Goal: Navigation & Orientation: Find specific page/section

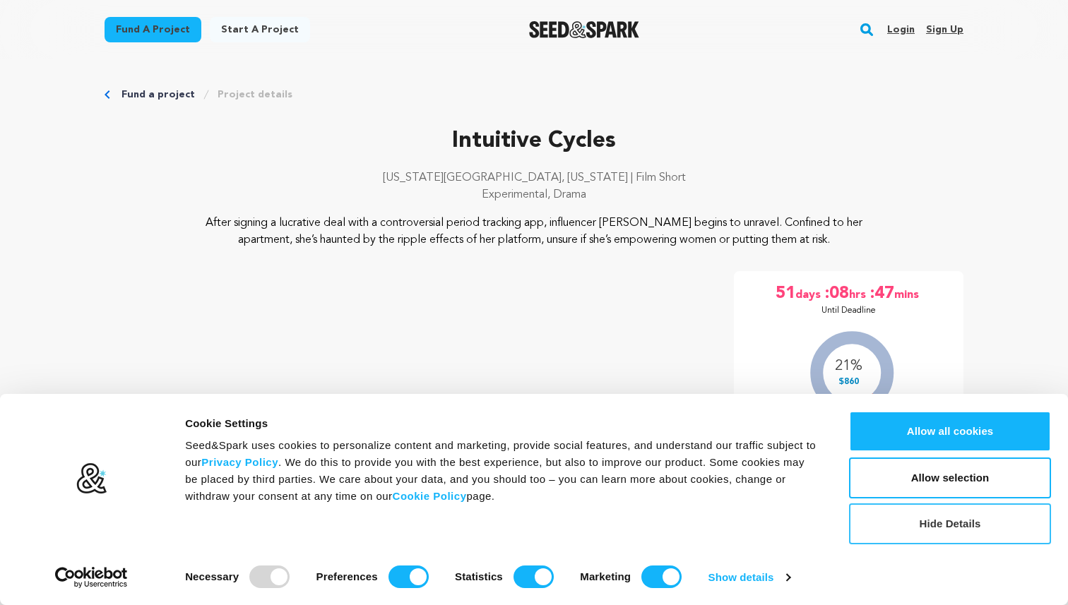
click at [949, 529] on button "Hide Details" at bounding box center [950, 524] width 202 height 41
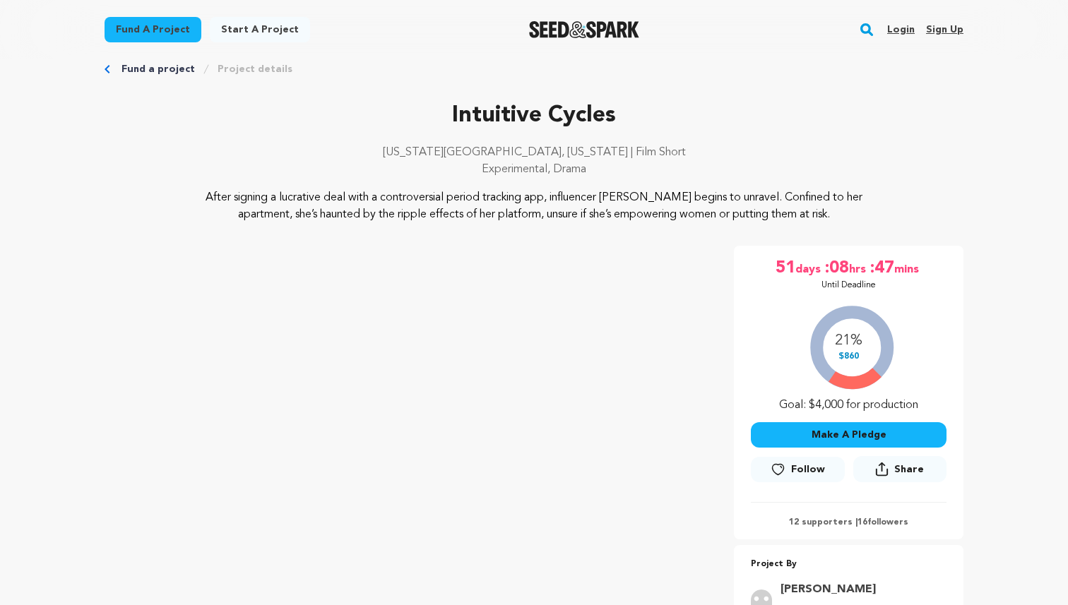
scroll to position [30, 0]
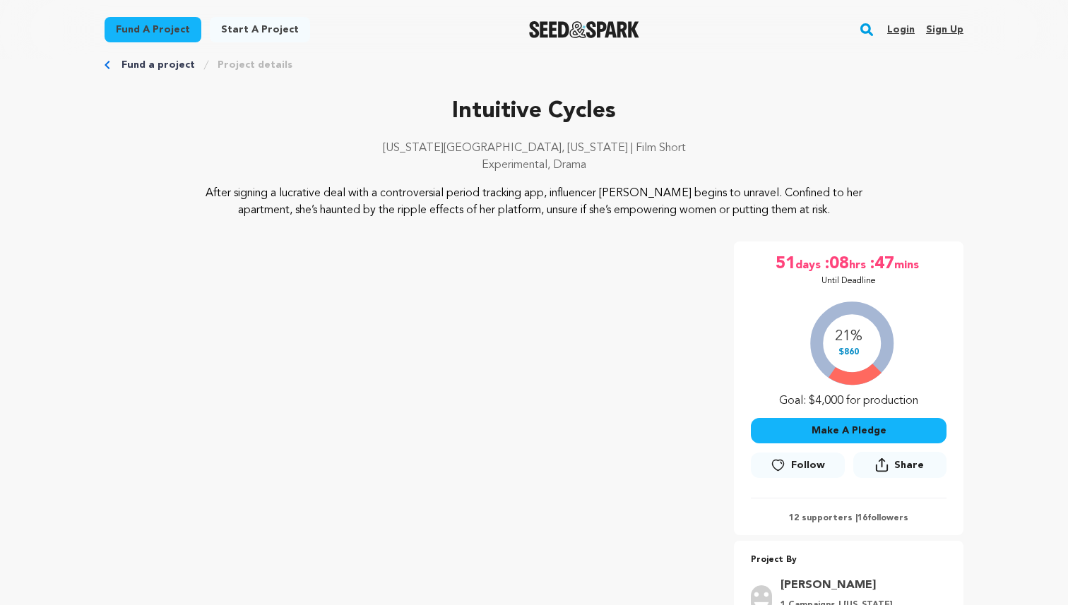
drag, startPoint x: 803, startPoint y: 394, endPoint x: 930, endPoint y: 393, distance: 127.1
click at [931, 393] on div "21% $860 Goal: $4,000 for production" at bounding box center [849, 350] width 196 height 117
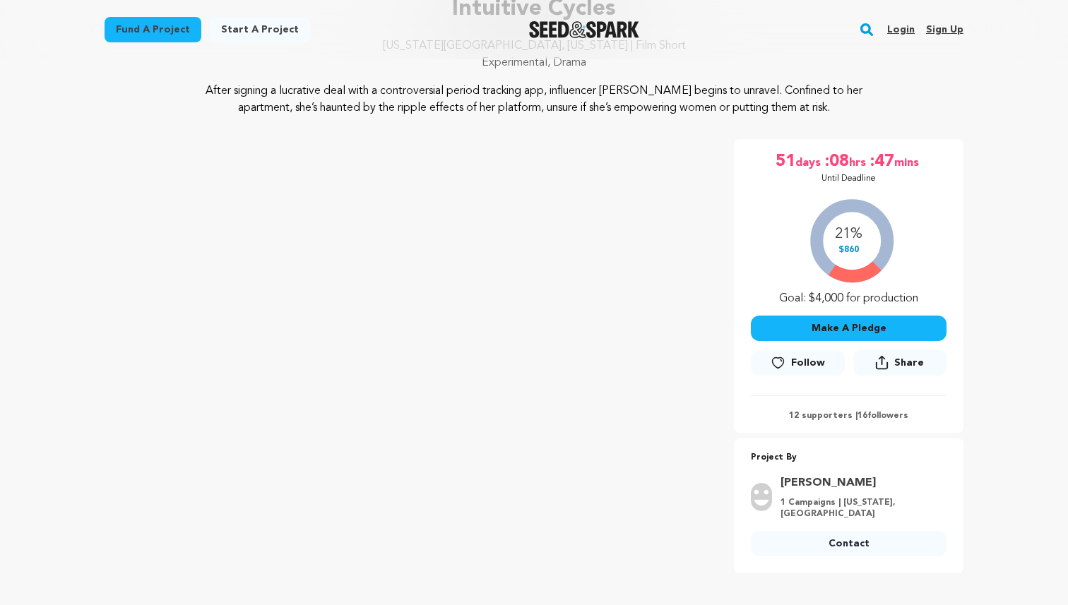
scroll to position [154, 0]
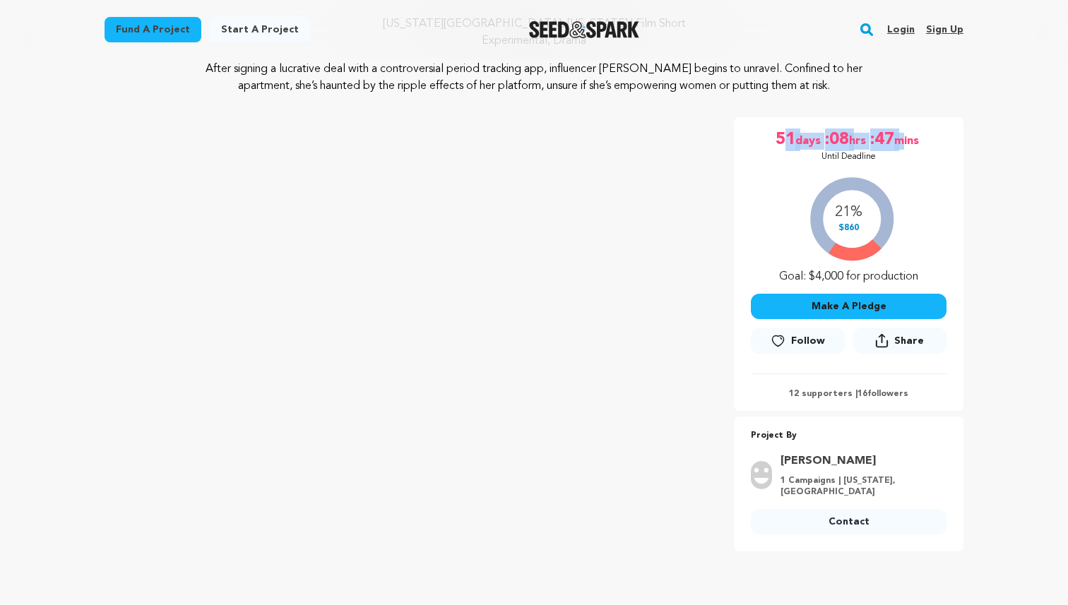
drag, startPoint x: 787, startPoint y: 141, endPoint x: 903, endPoint y: 142, distance: 115.8
click at [903, 142] on p "51 days :08 hrs :47 mins" at bounding box center [848, 140] width 146 height 23
click at [943, 180] on div "21% $860 Goal: $4,000 for production" at bounding box center [849, 226] width 196 height 117
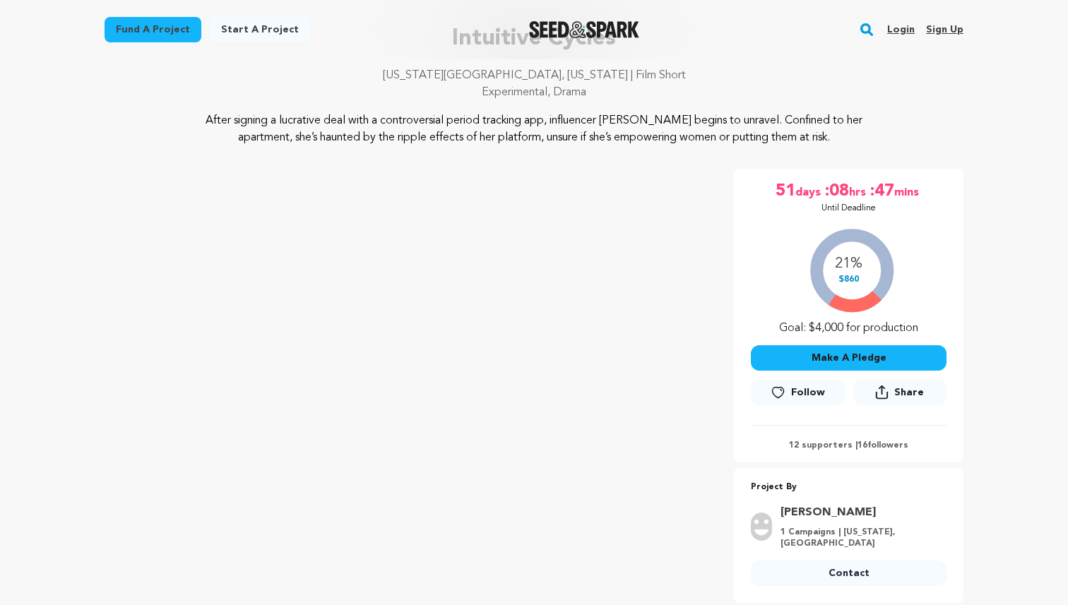
scroll to position [99, 0]
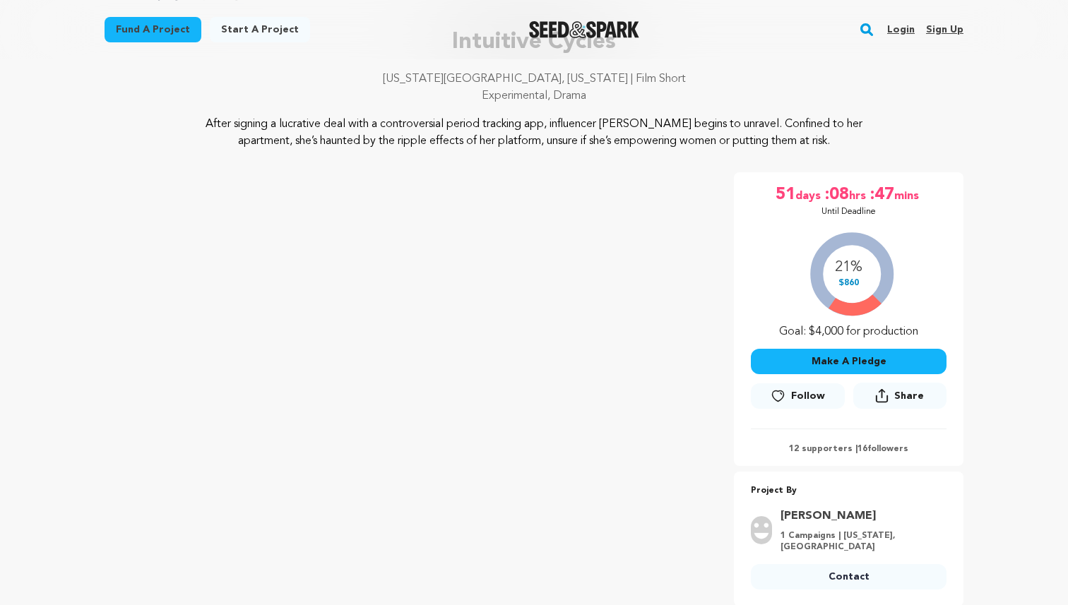
drag, startPoint x: 275, startPoint y: 124, endPoint x: 342, endPoint y: 138, distance: 68.6
click at [342, 138] on p "After signing a lucrative deal with a controversial period tracking app, influe…" at bounding box center [534, 133] width 687 height 34
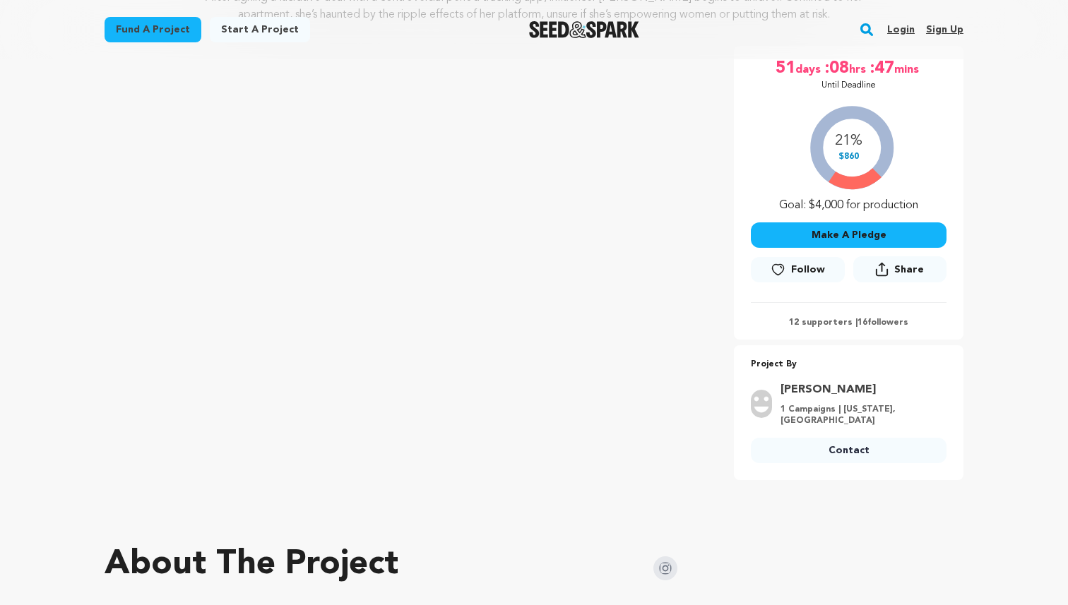
scroll to position [226, 0]
drag, startPoint x: 845, startPoint y: 143, endPoint x: 845, endPoint y: 174, distance: 31.1
click at [845, 174] on div "21% $860 Goal: $4,000 for production" at bounding box center [849, 154] width 196 height 117
drag, startPoint x: 858, startPoint y: 162, endPoint x: 845, endPoint y: 148, distance: 18.5
click at [845, 148] on div "21% $860 Goal: $4,000 for production" at bounding box center [849, 154] width 196 height 117
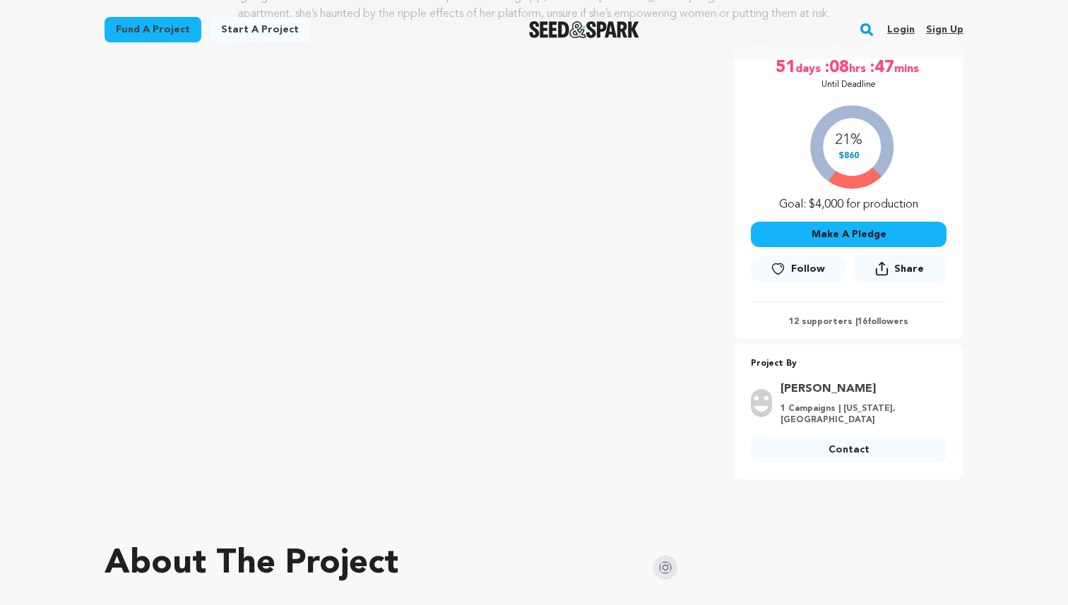
click at [870, 165] on div "21% $860 Goal: $4,000 for production" at bounding box center [849, 154] width 196 height 117
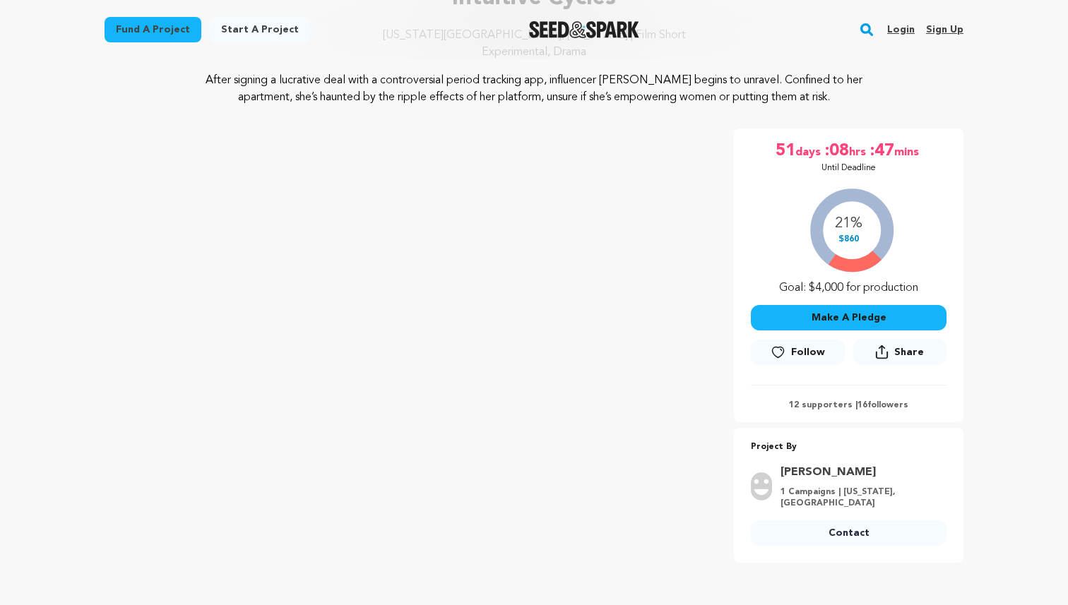
scroll to position [136, 0]
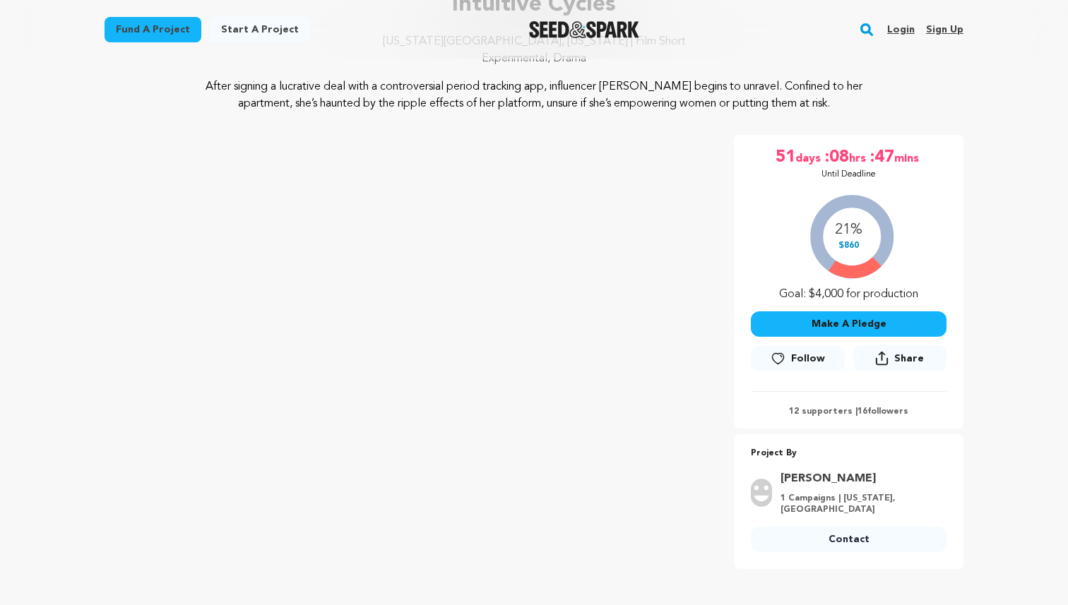
drag, startPoint x: 824, startPoint y: 207, endPoint x: 865, endPoint y: 256, distance: 63.7
click at [865, 256] on div "21% $860 Goal: $4,000 for production" at bounding box center [849, 244] width 196 height 117
drag, startPoint x: 905, startPoint y: 256, endPoint x: 826, endPoint y: 203, distance: 94.8
click at [826, 203] on div "21% $860 Goal: $4,000 for production" at bounding box center [849, 244] width 196 height 117
click at [842, 474] on link "[PERSON_NAME]" at bounding box center [858, 478] width 157 height 17
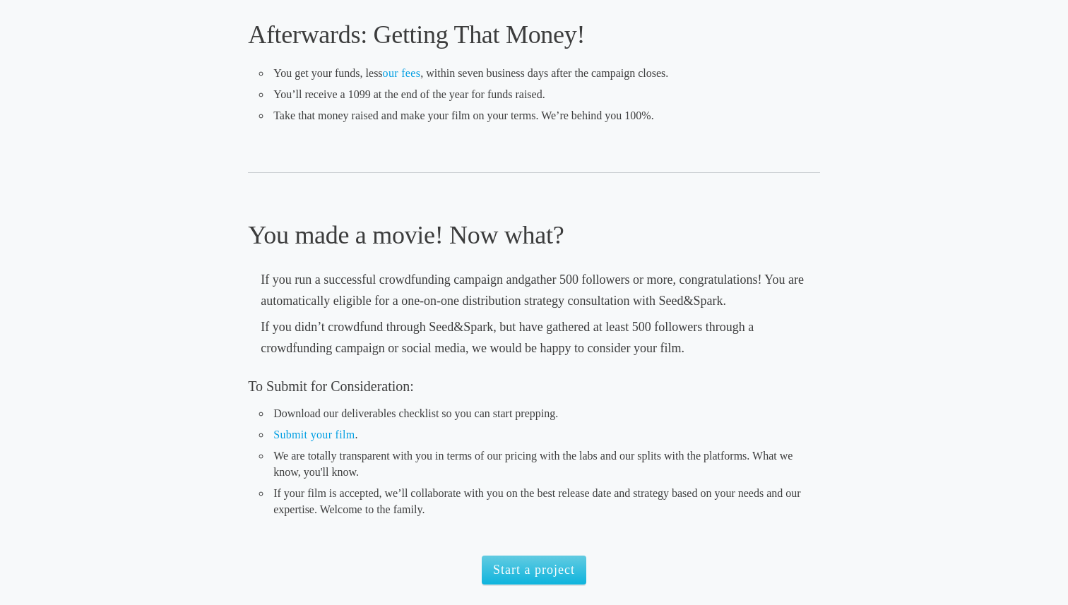
scroll to position [1107, 0]
